Goal: Check status: Check status

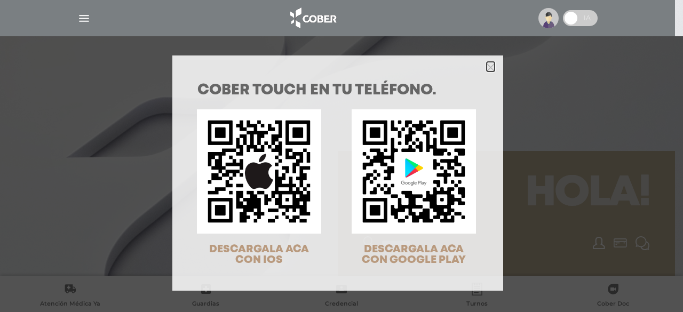
click at [488, 69] on polygon "Close" at bounding box center [491, 67] width 8 height 8
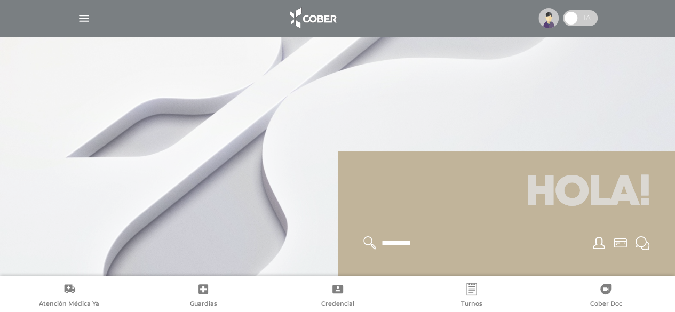
click at [82, 17] on img "button" at bounding box center [83, 18] width 13 height 13
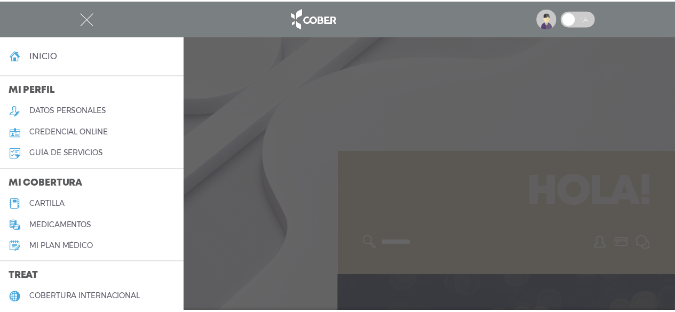
scroll to position [241, 0]
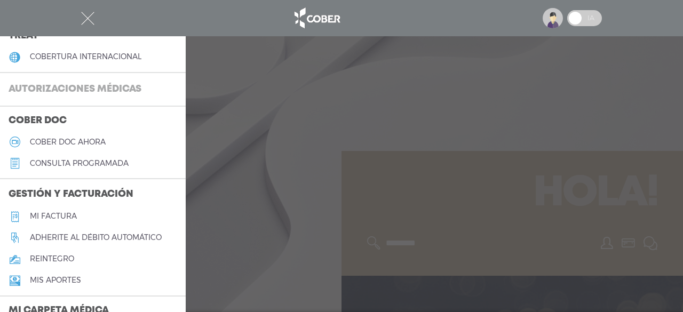
click at [65, 88] on h3 "Autorizaciones médicas" at bounding box center [75, 89] width 150 height 20
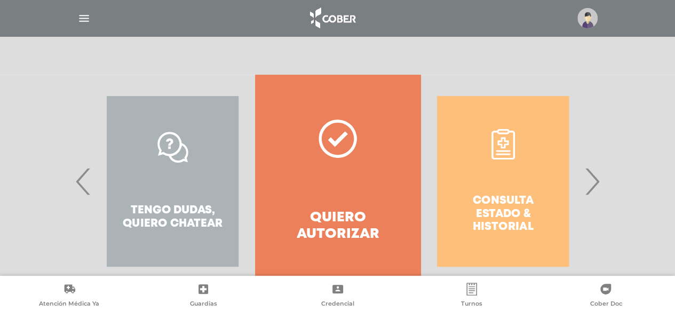
scroll to position [192, 0]
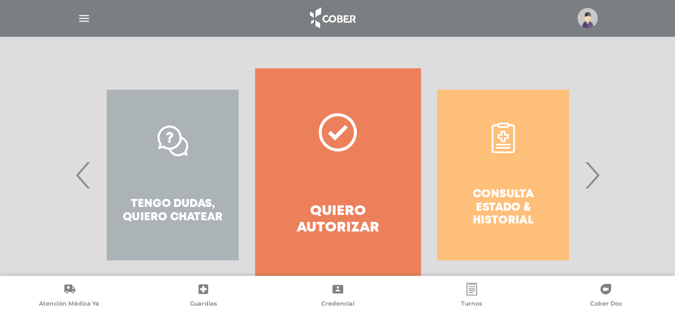
click at [583, 187] on div "Consulta estado & historial" at bounding box center [502, 174] width 165 height 213
click at [586, 187] on span "›" at bounding box center [592, 175] width 21 height 58
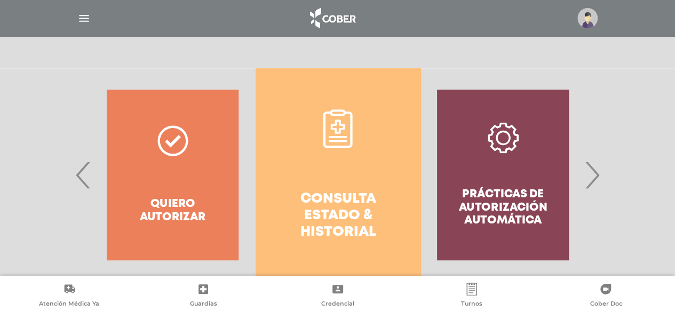
click at [320, 174] on link "Consulta estado & historial" at bounding box center [338, 174] width 165 height 213
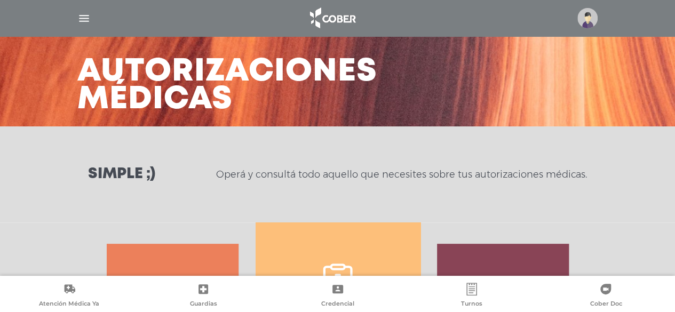
scroll to position [0, 0]
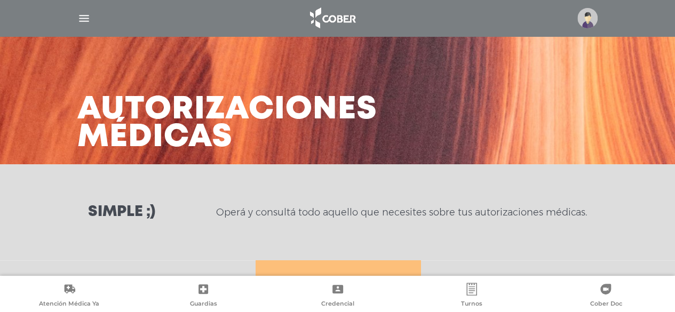
click at [79, 21] on img "button" at bounding box center [83, 18] width 13 height 13
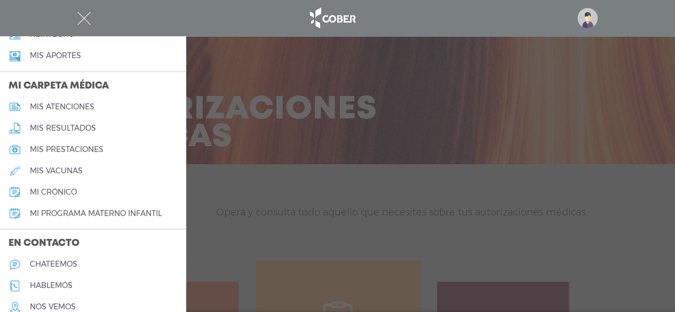
scroll to position [463, 0]
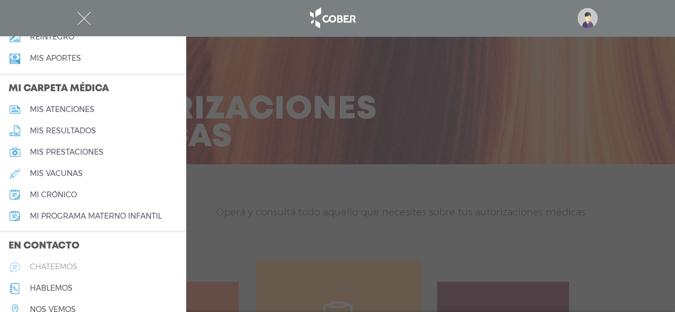
click at [57, 265] on h5 "chateemos" at bounding box center [53, 267] width 47 height 9
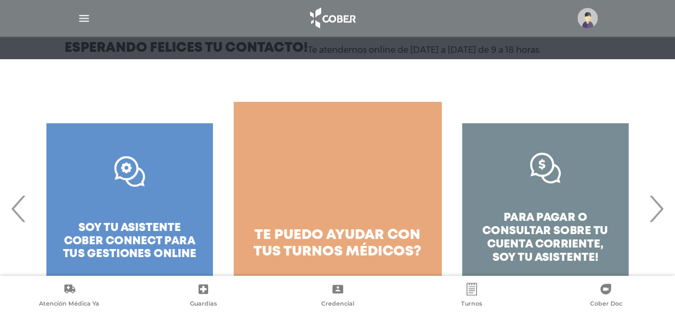
scroll to position [166, 0]
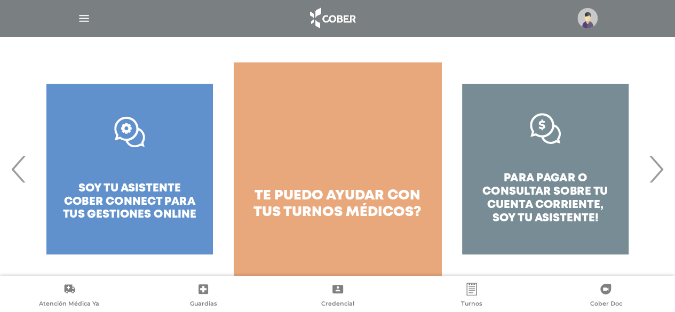
click at [530, 173] on div "para pagar o consultar sobre tu cuenta corriente, soy tu asistente!" at bounding box center [545, 168] width 208 height 213
click at [530, 195] on div "para pagar o consultar sobre tu cuenta corriente, soy tu asistente!" at bounding box center [545, 168] width 208 height 213
click at [652, 181] on span "›" at bounding box center [656, 169] width 21 height 58
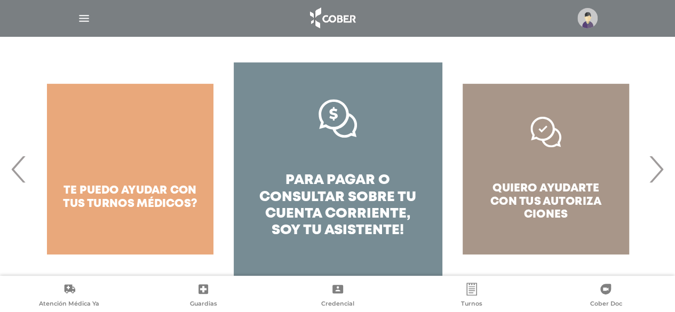
click at [663, 170] on span "›" at bounding box center [656, 169] width 21 height 58
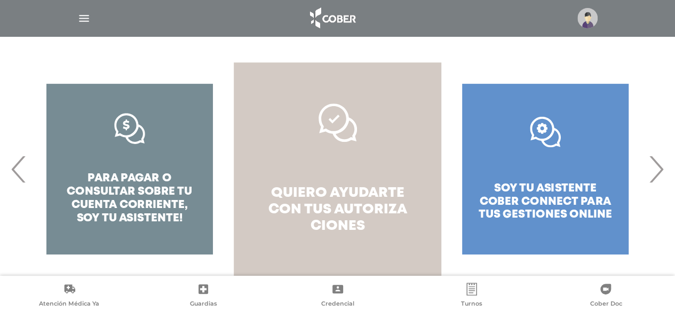
click at [342, 240] on link "quiero ayudarte con tus autoriza ciones" at bounding box center [338, 168] width 208 height 213
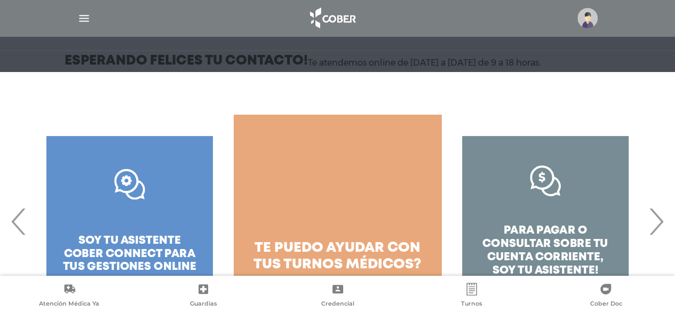
scroll to position [166, 0]
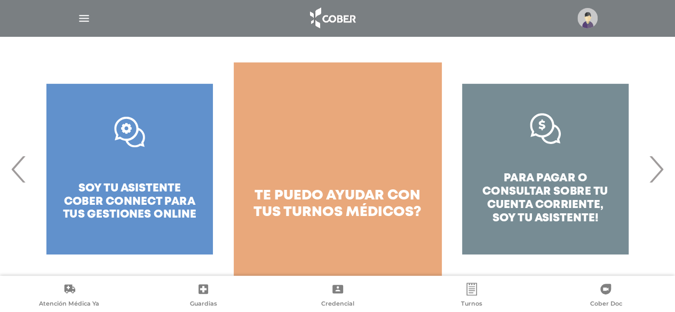
click at [664, 174] on span "›" at bounding box center [656, 169] width 21 height 58
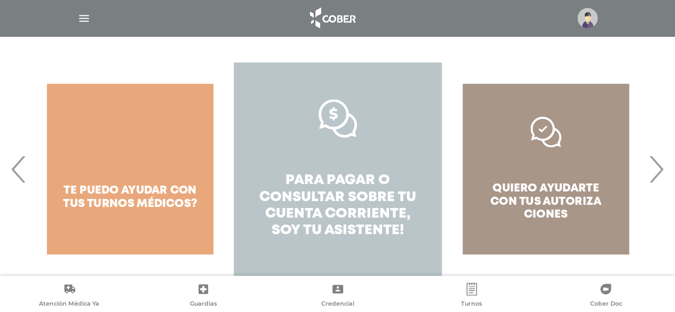
click at [285, 217] on span "pagar o consultar sobre tu cuenta corriente," at bounding box center [337, 197] width 157 height 46
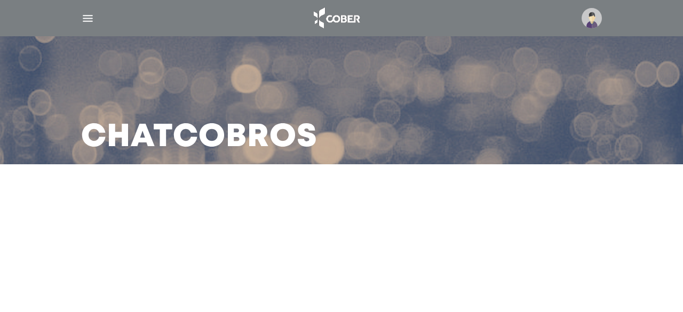
click at [381, 236] on main "Chat Cobros" at bounding box center [341, 156] width 683 height 312
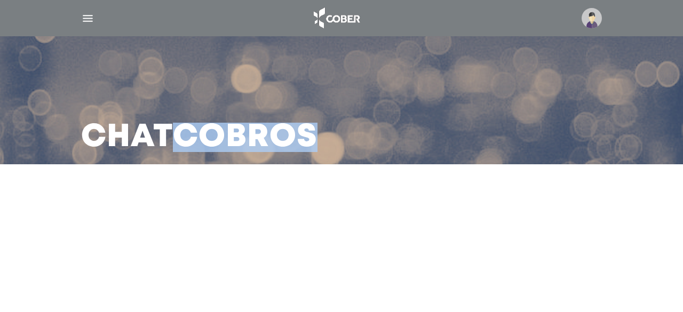
click at [585, 18] on img at bounding box center [592, 18] width 20 height 20
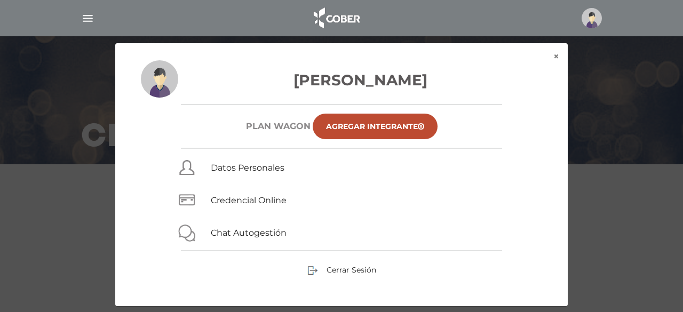
click at [95, 170] on div "× × Micaela Evelyn Giovannini Plan WAGON Agregar Integrante Datos Personales Cr…" at bounding box center [341, 175] width 649 height 264
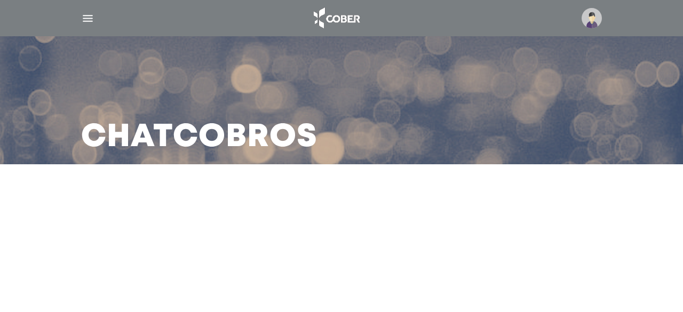
click at [599, 16] on img at bounding box center [592, 18] width 20 height 20
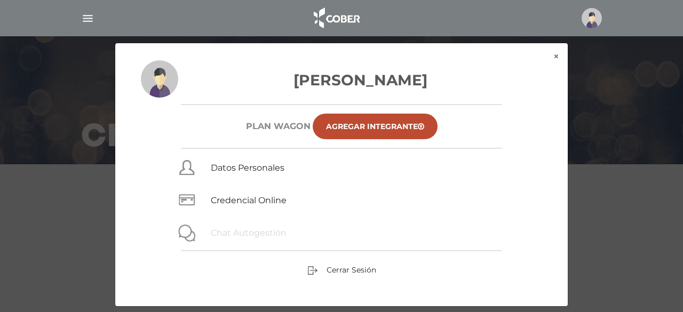
click at [246, 233] on link "Chat Autogestión" at bounding box center [249, 233] width 76 height 10
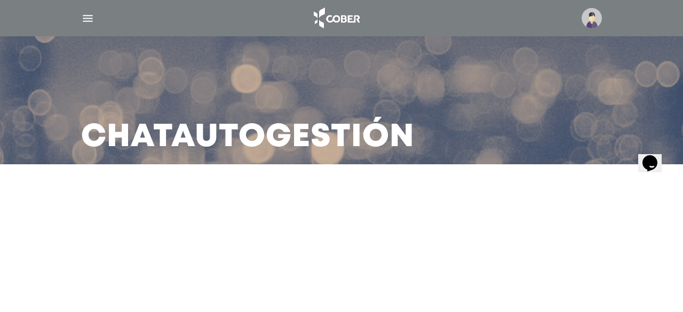
click at [453, 89] on div "Chat Autogestión" at bounding box center [341, 100] width 546 height 128
click at [83, 17] on img "button" at bounding box center [87, 18] width 13 height 13
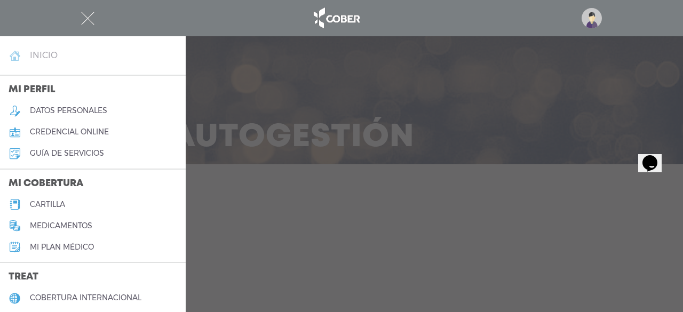
click at [38, 57] on h4 "inicio" at bounding box center [44, 55] width 28 height 10
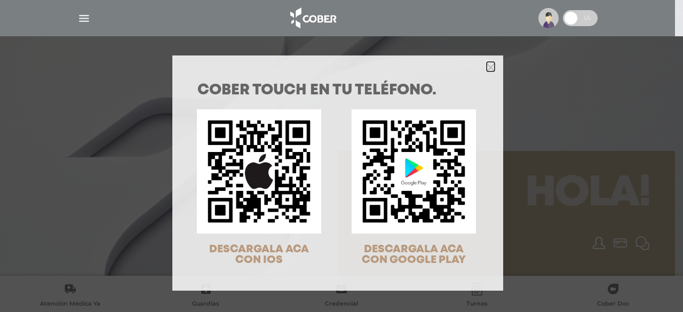
click at [487, 66] on polygon "Close" at bounding box center [491, 67] width 8 height 8
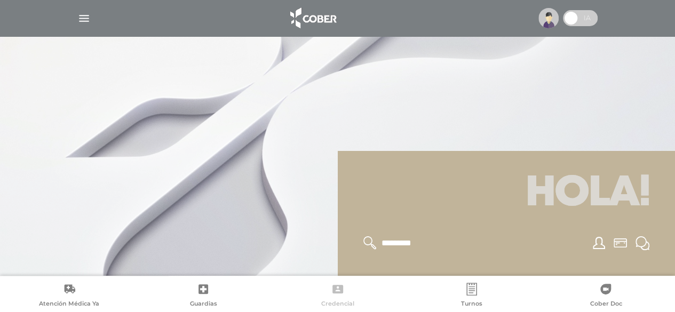
click at [337, 294] on icon at bounding box center [337, 289] width 13 height 13
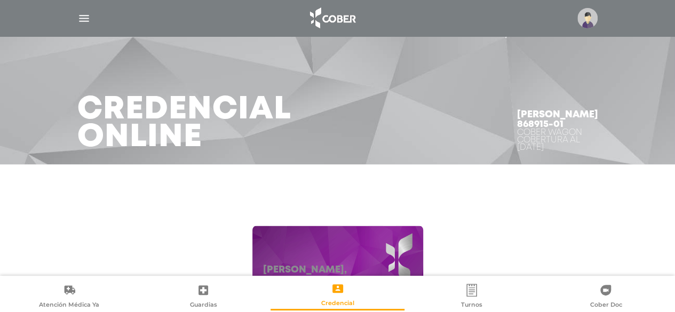
drag, startPoint x: 538, startPoint y: 128, endPoint x: 530, endPoint y: 133, distance: 9.6
click at [526, 129] on h4 "Micaela Evelyn Giovannini 868915-01" at bounding box center [557, 119] width 81 height 19
click at [536, 134] on div "Cober WAGON Cobertura al 16/09/2025" at bounding box center [557, 140] width 81 height 22
drag, startPoint x: 535, startPoint y: 131, endPoint x: 488, endPoint y: 131, distance: 47.5
click at [504, 131] on div "Micaela Evelyn Giovannini 868915-01 Cober WAGON Cobertura al 16/09/2025" at bounding box center [557, 130] width 107 height 67
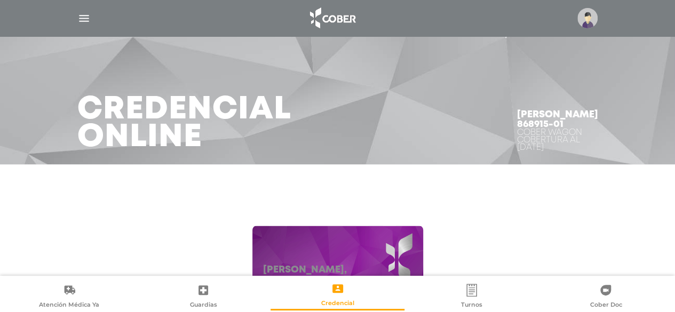
copy h4 "868915-01"
